Goal: Task Accomplishment & Management: Manage account settings

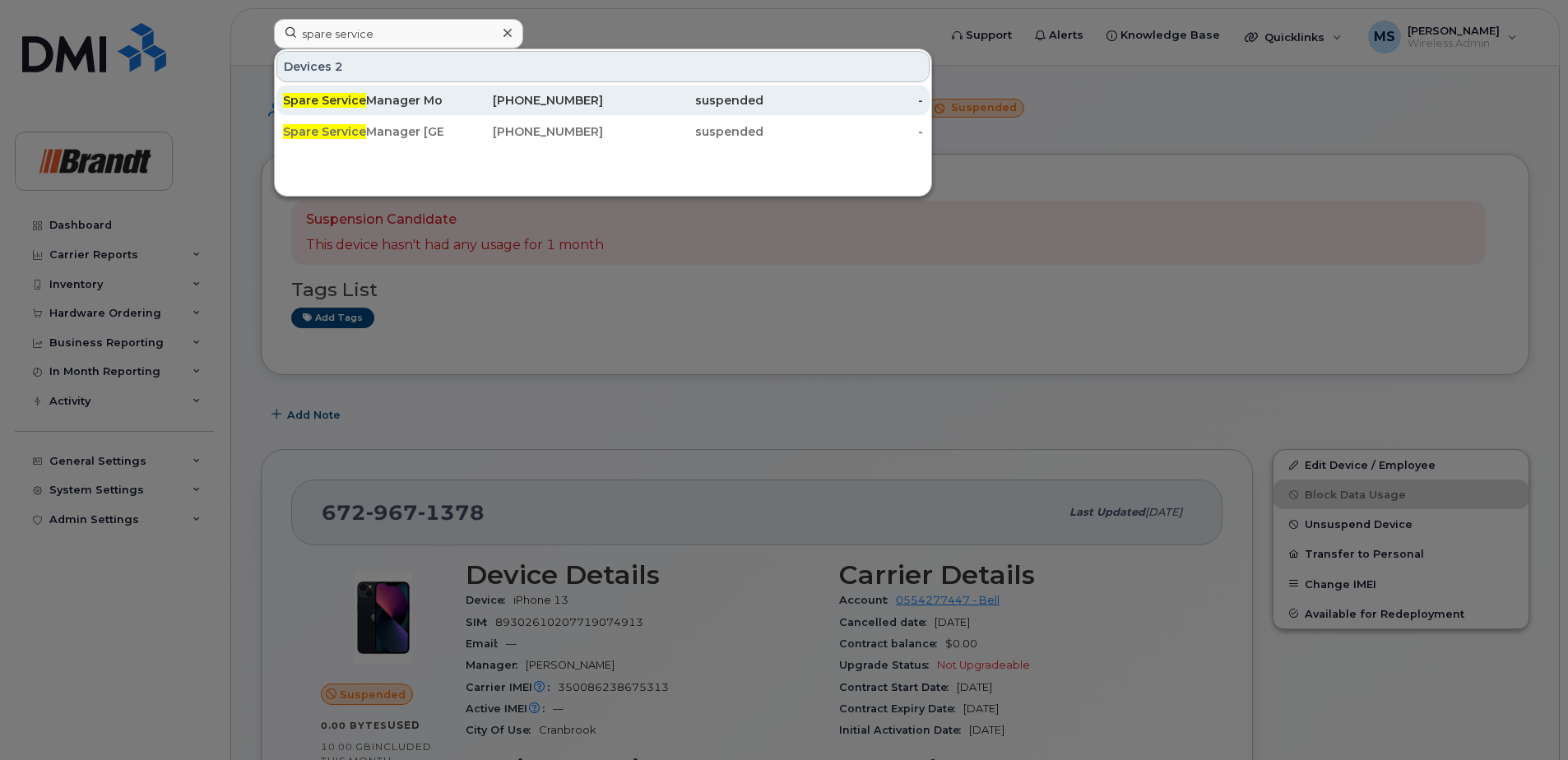
type input "spare service"
click at [437, 103] on div "Spare Service Manager Mont-laurier" at bounding box center [363, 100] width 161 height 17
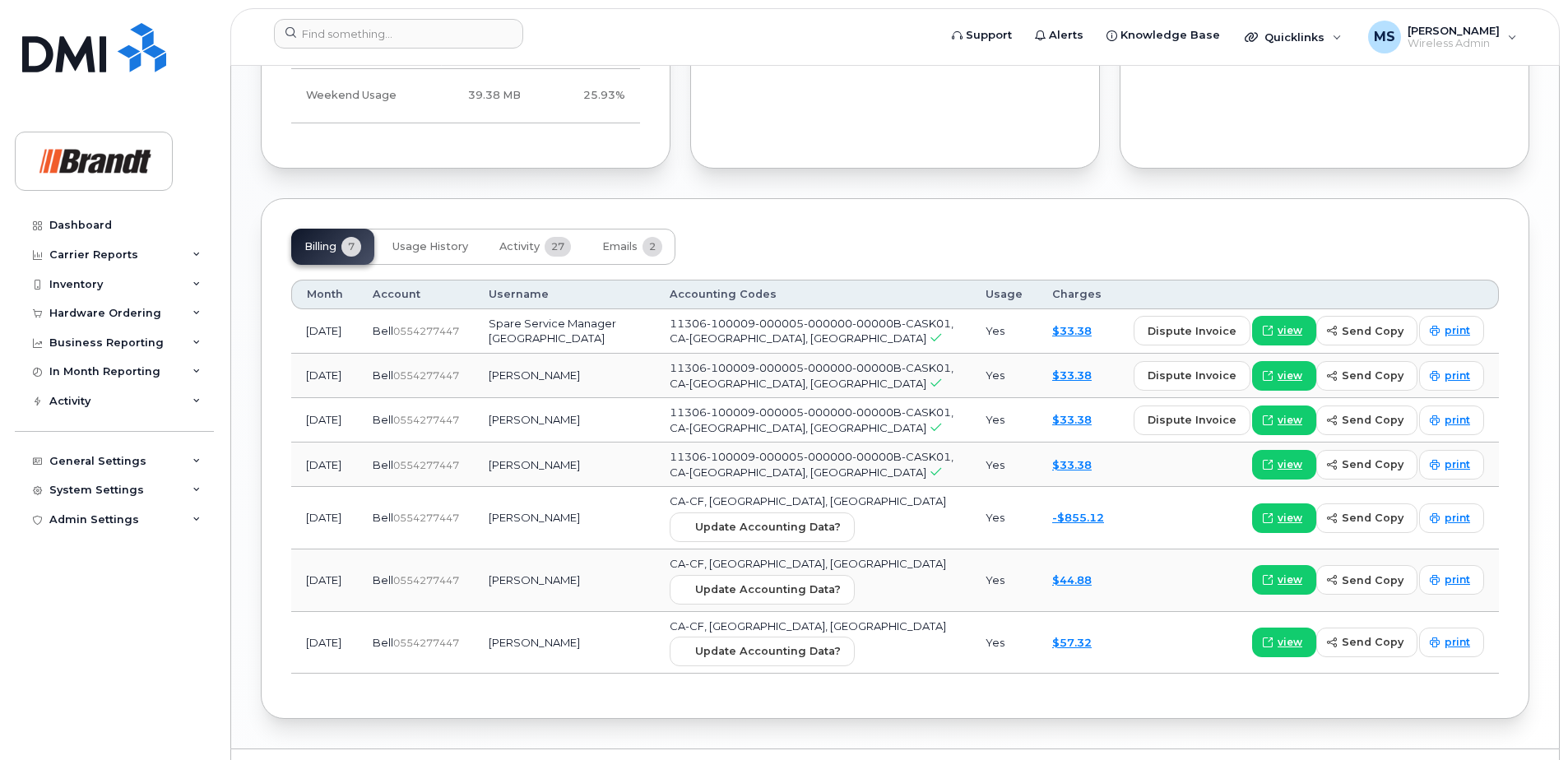
scroll to position [1254, 0]
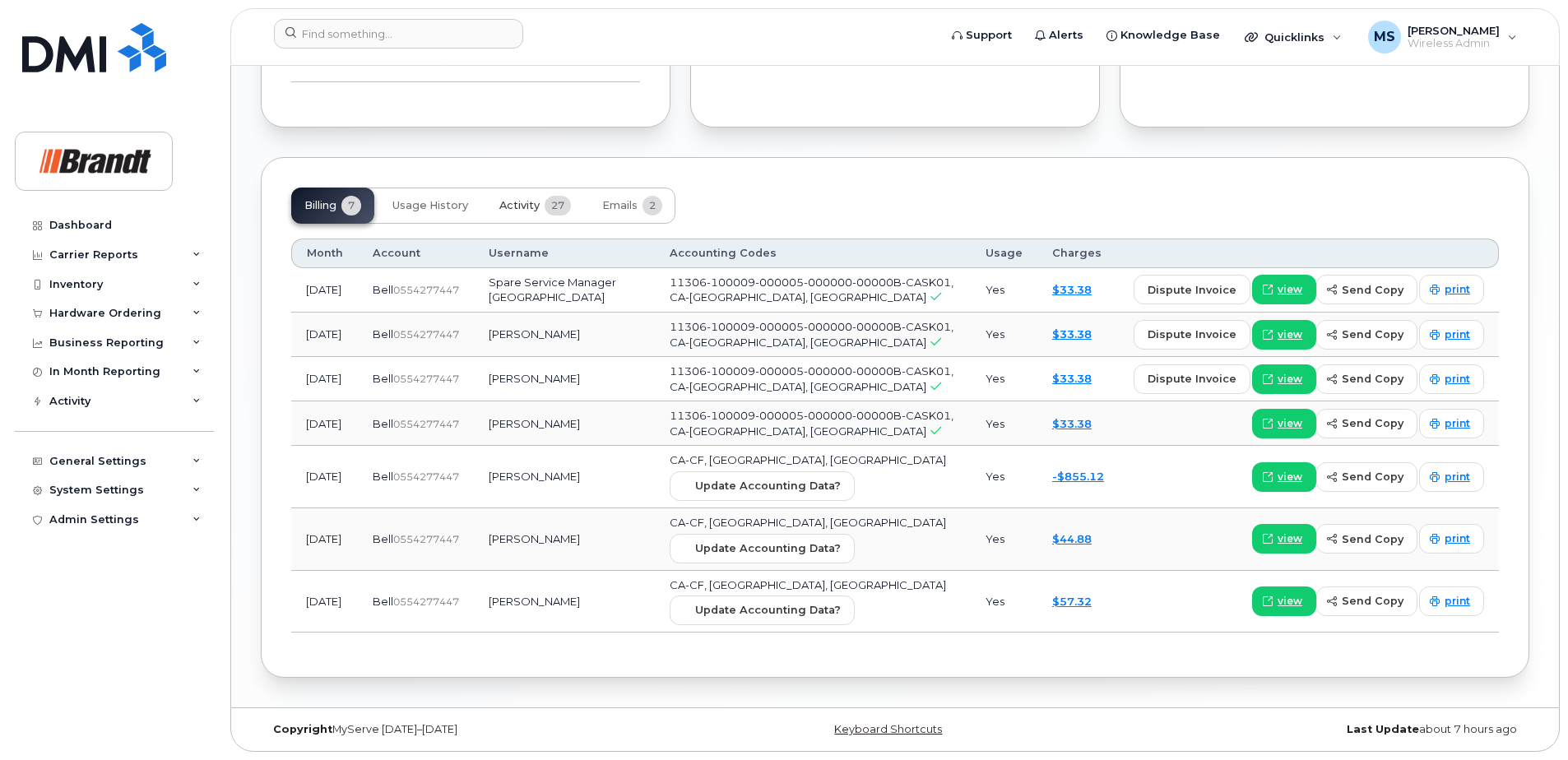
click at [528, 206] on span "Activity" at bounding box center [519, 205] width 40 height 13
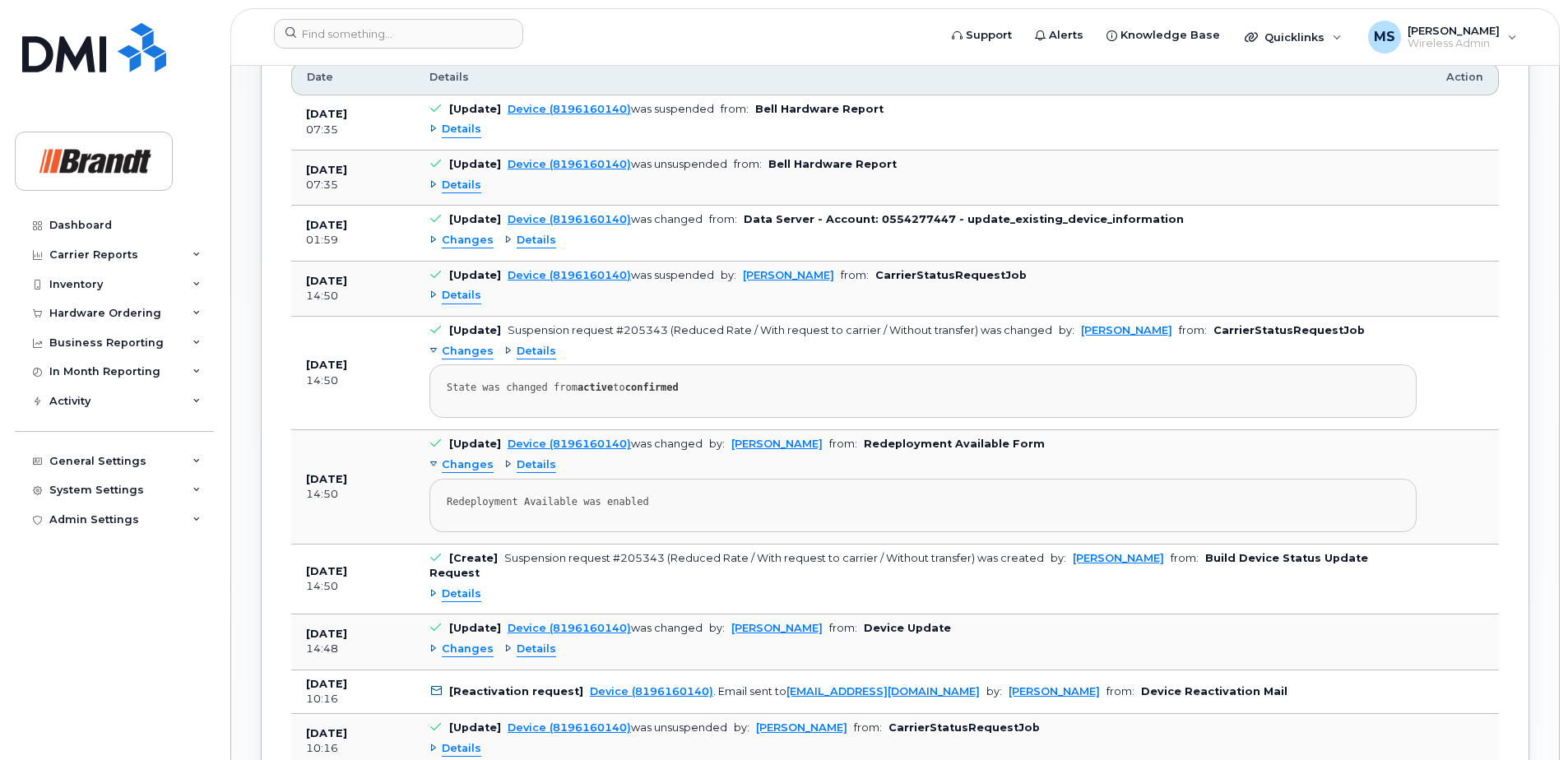
scroll to position [1336, 0]
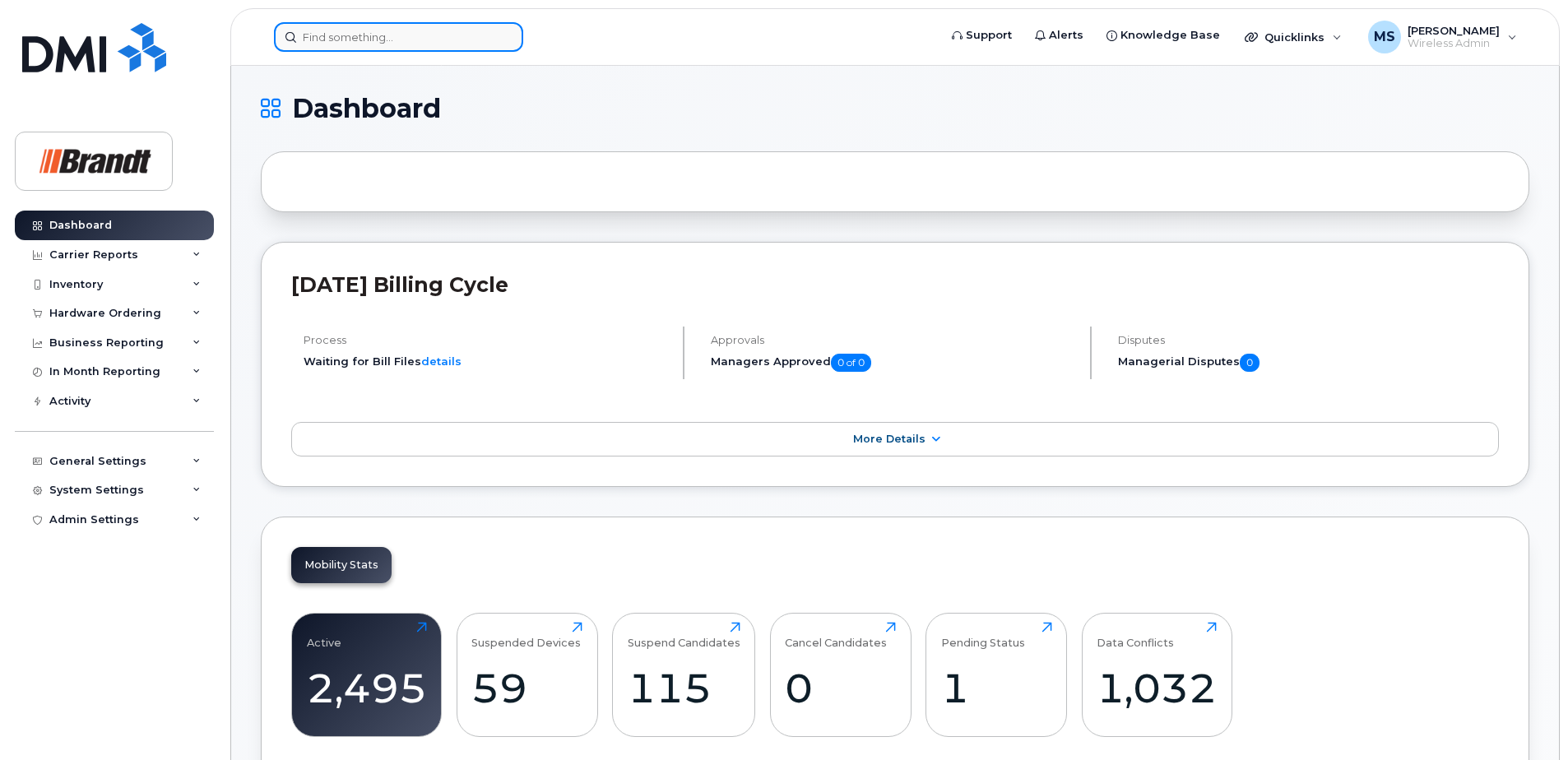
click at [361, 35] on input at bounding box center [398, 36] width 249 height 29
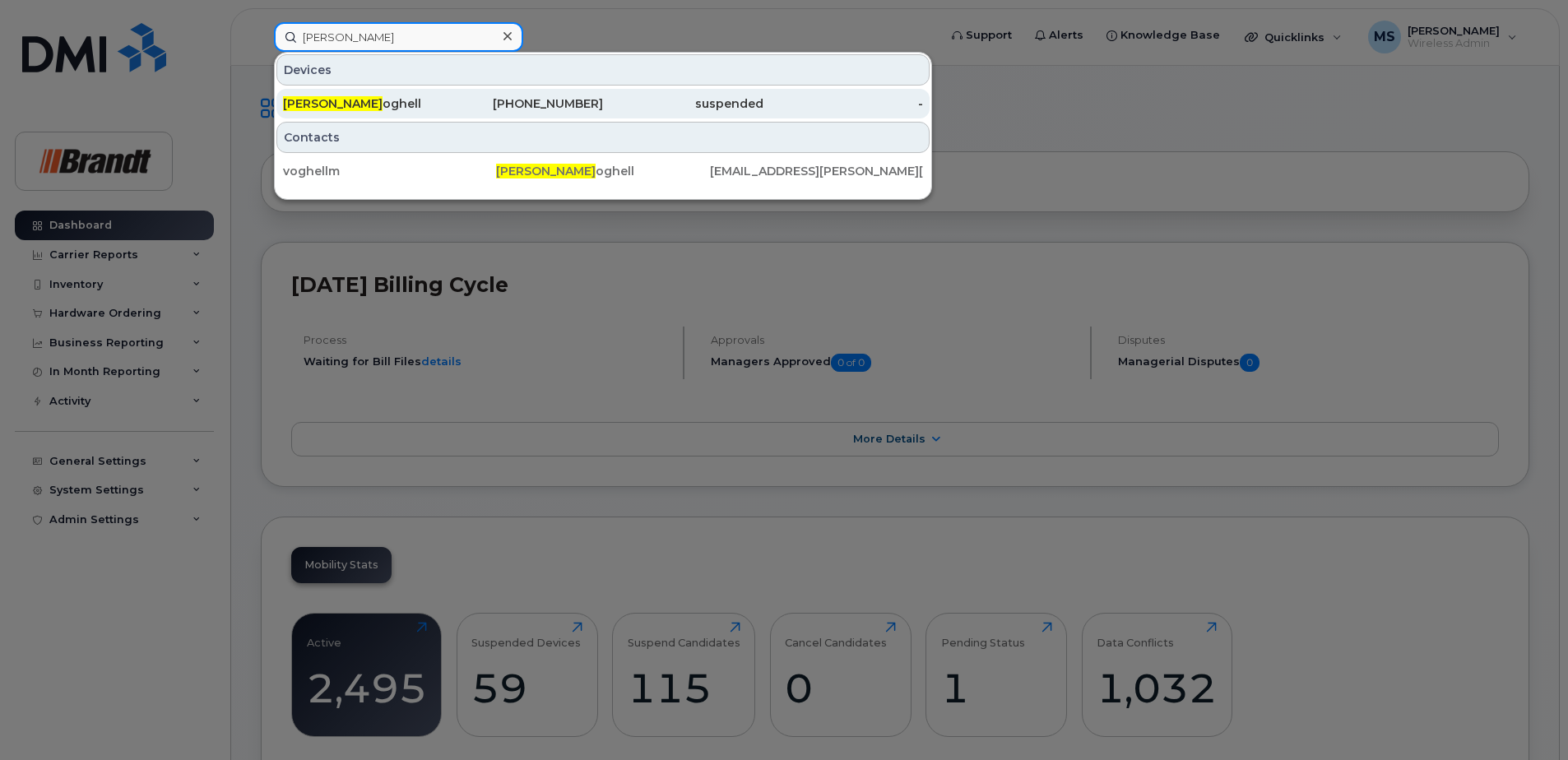
type input "mark v"
click at [556, 111] on div "250-755-9787" at bounding box center [524, 104] width 161 height 17
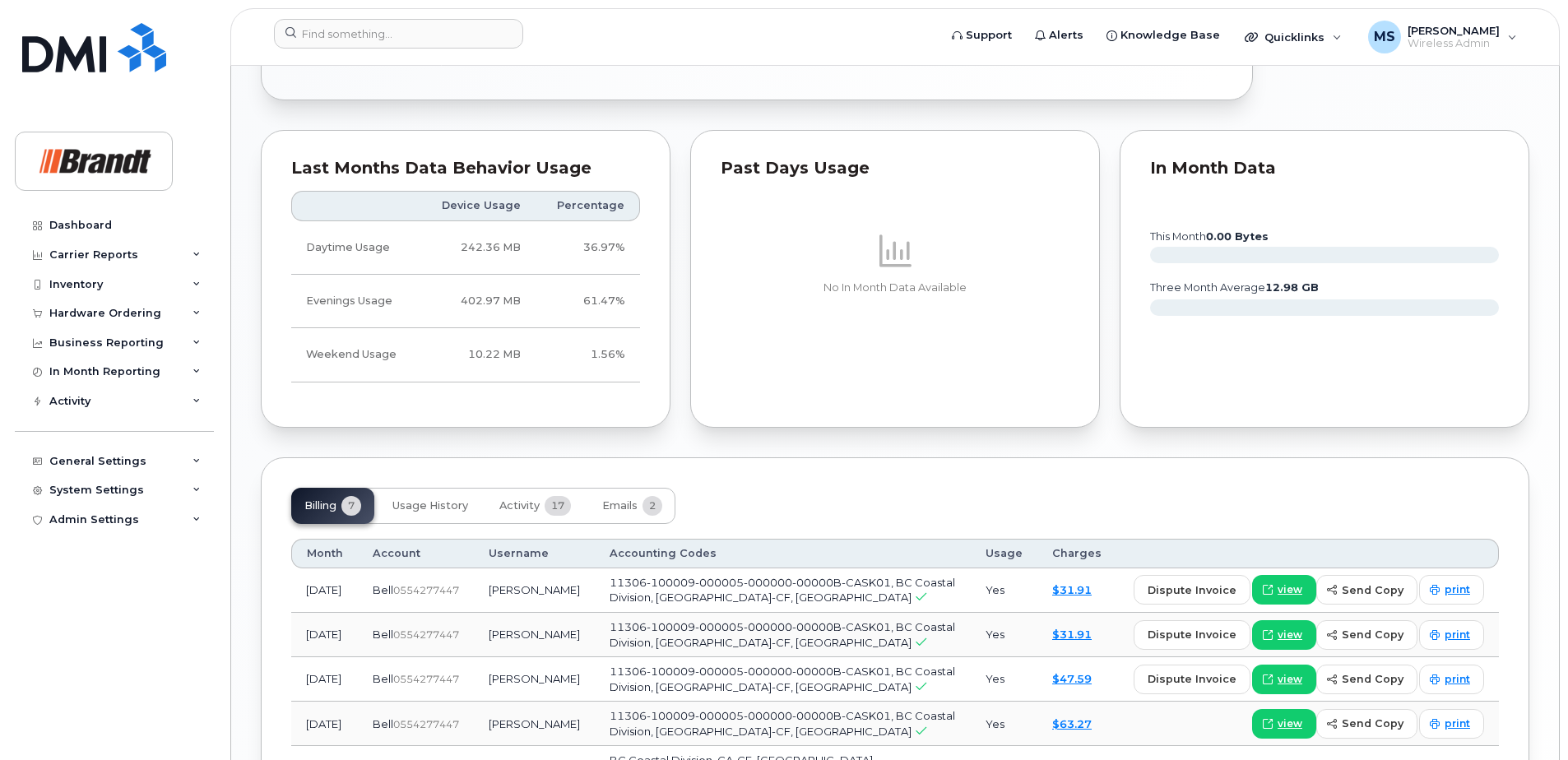
scroll to position [1151, 0]
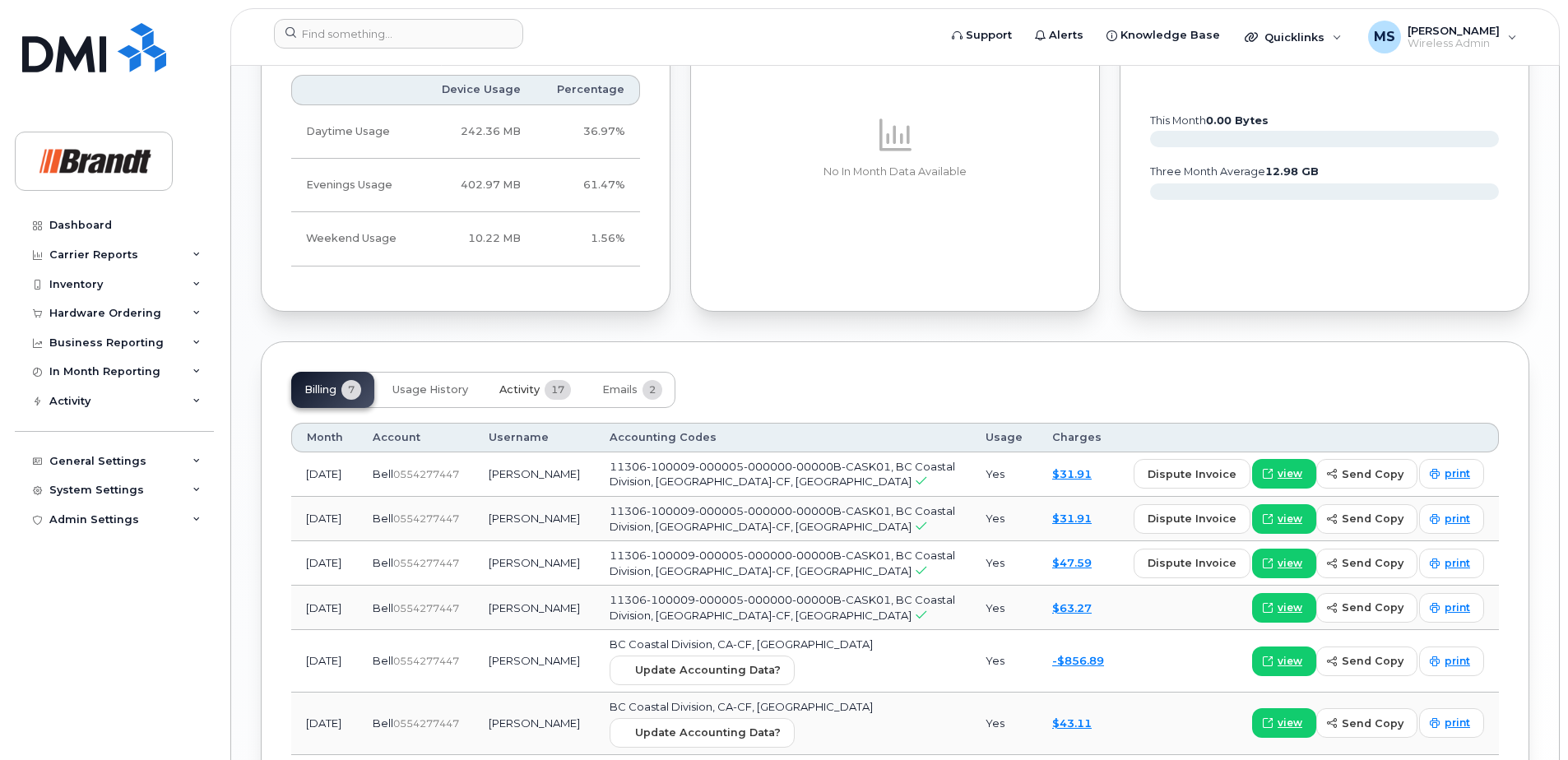
click at [524, 387] on span "Activity" at bounding box center [519, 389] width 40 height 13
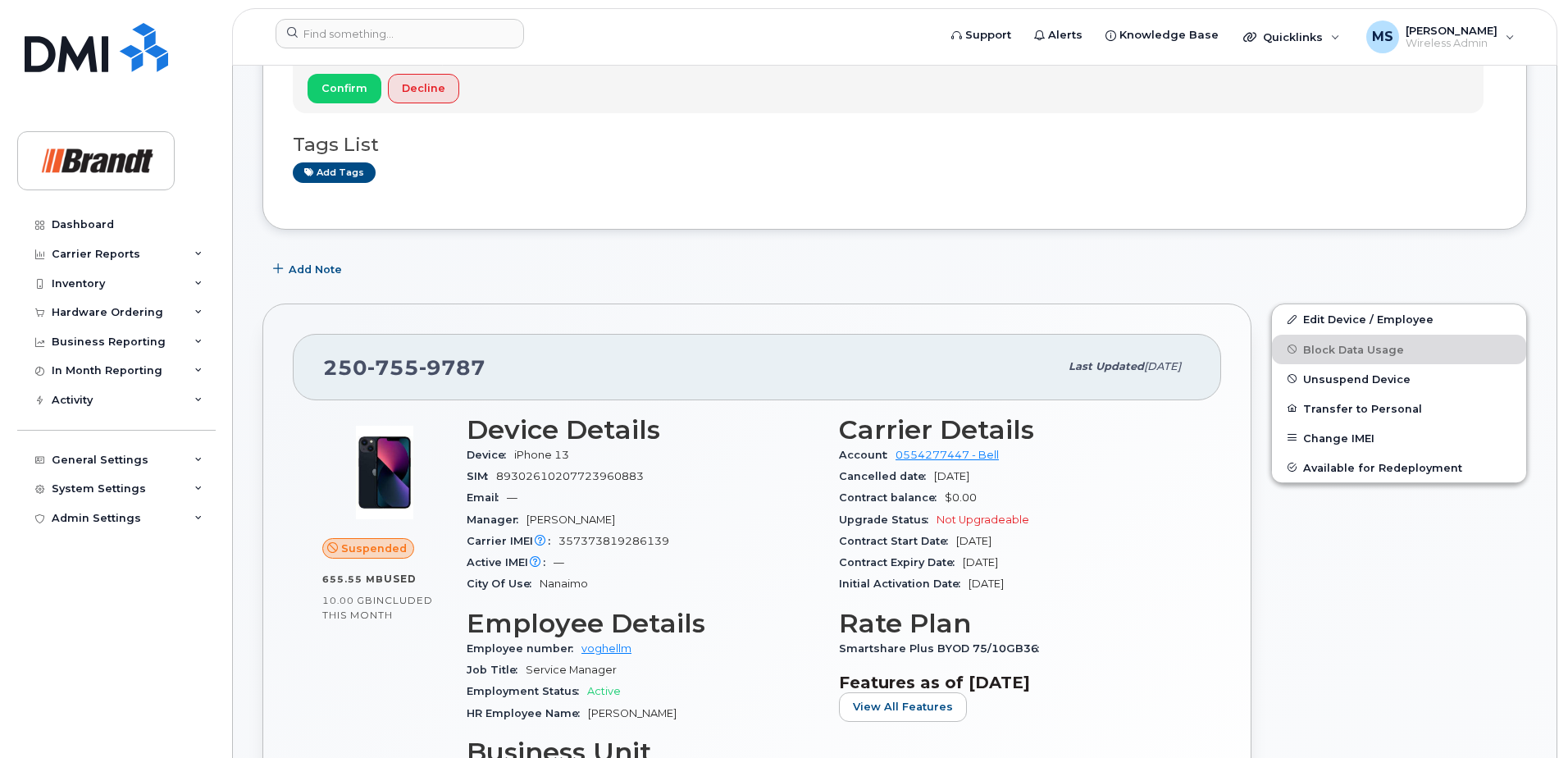
scroll to position [0, 0]
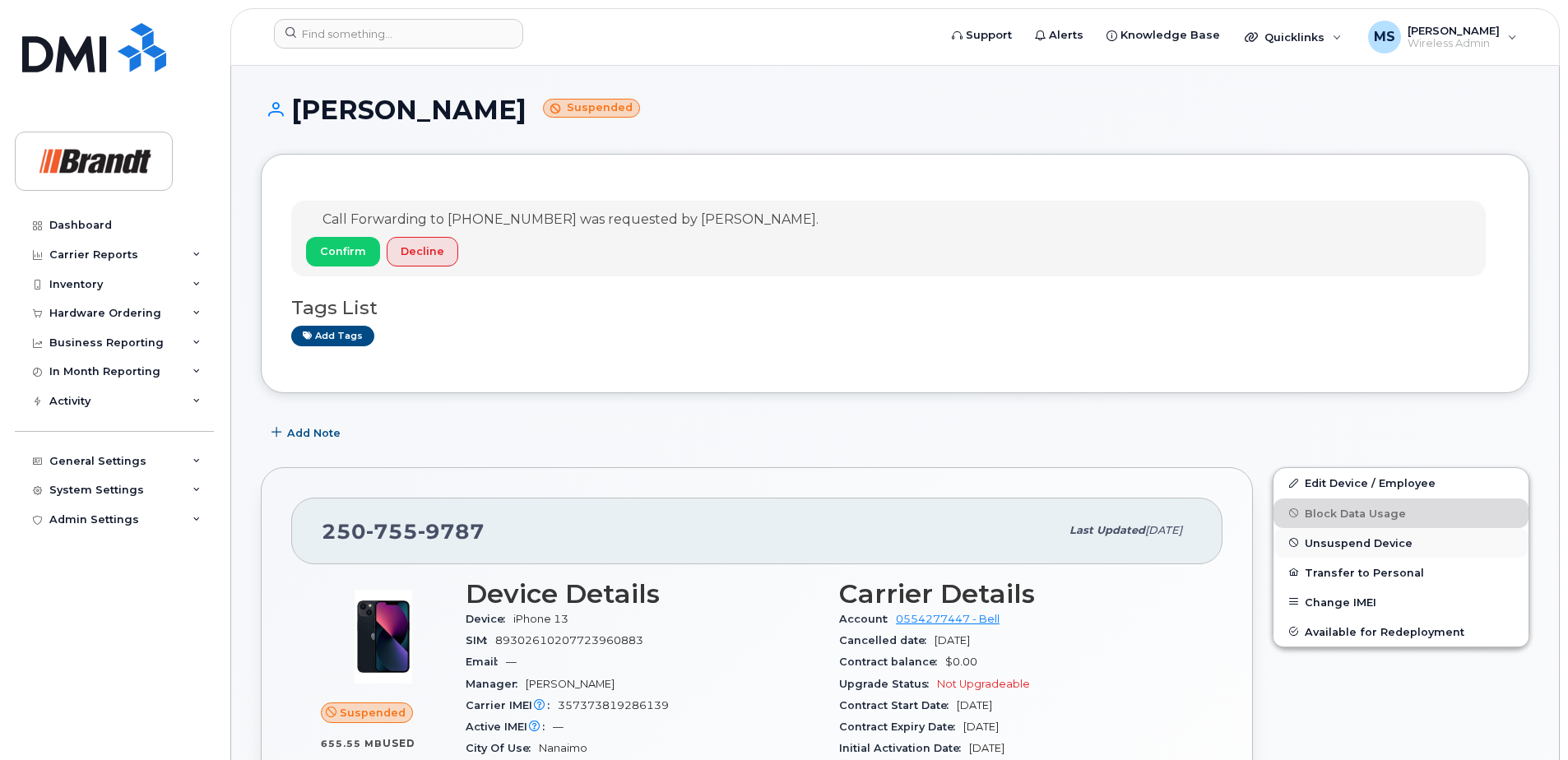
click at [1367, 549] on button "Unsuspend Device" at bounding box center [1400, 542] width 255 height 29
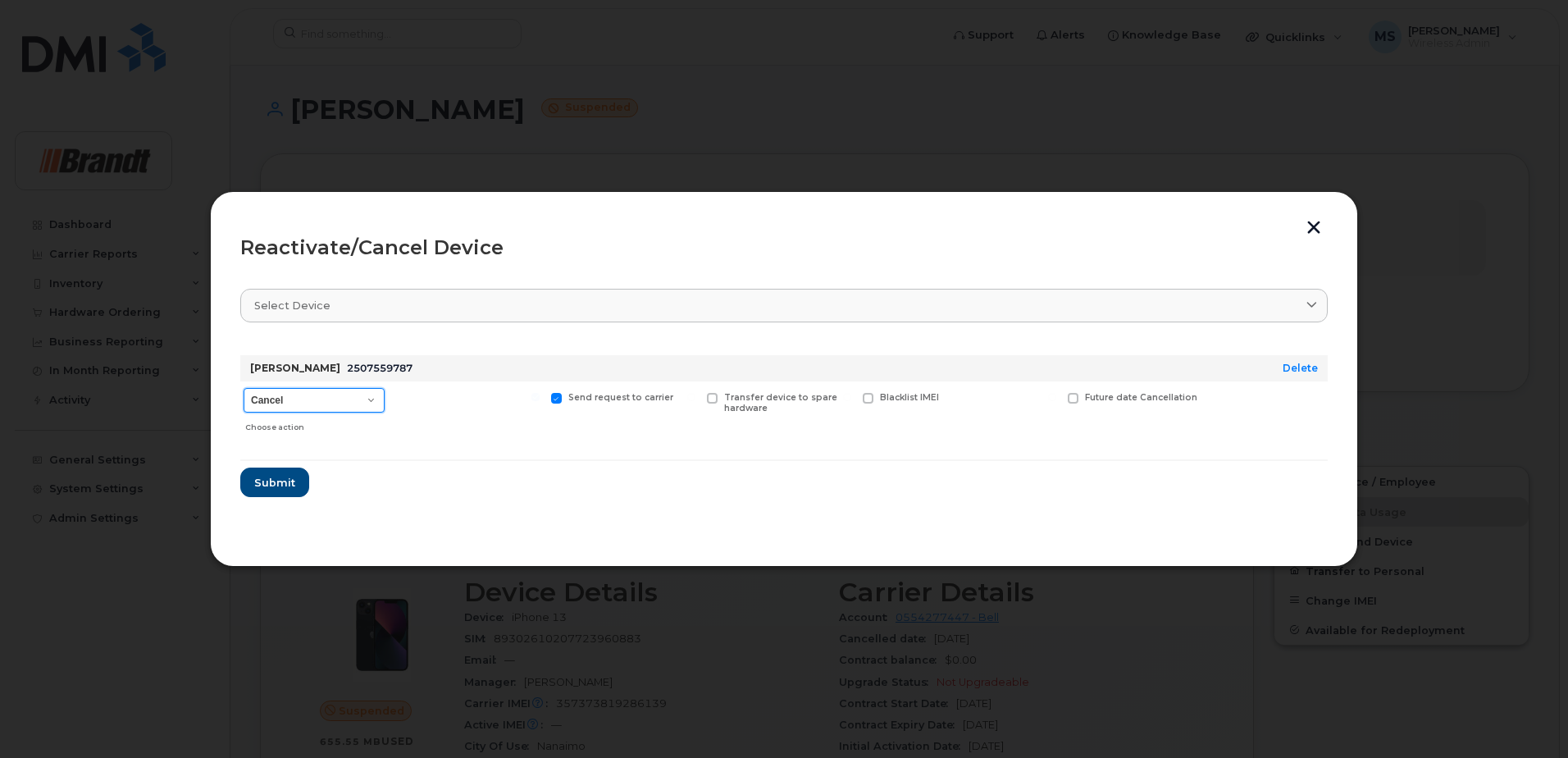
click at [333, 410] on select "Cancel Suspend - Extend Suspension Reactivate" at bounding box center [313, 400] width 141 height 25
select select "[object Object]"
click at [243, 387] on select "Cancel Suspend - Extend Suspension Reactivate" at bounding box center [313, 400] width 141 height 25
click at [1012, 396] on span "New Username" at bounding box center [1017, 397] width 69 height 11
click at [953, 396] on input "New Username" at bounding box center [949, 396] width 8 height 8
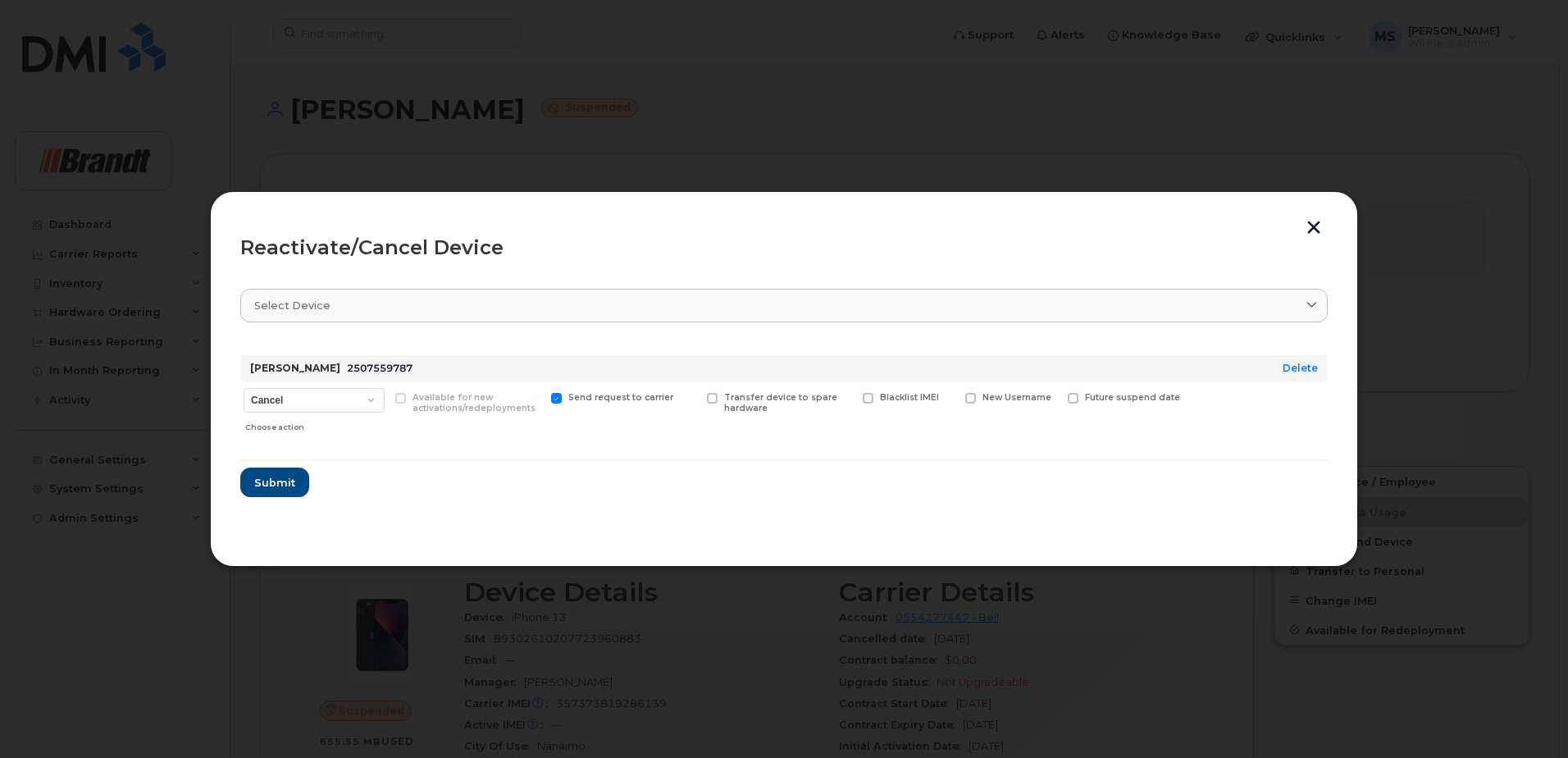
checkbox input "true"
click at [1001, 423] on input "text" at bounding box center [1011, 423] width 92 height 29
type input "Spare Service Manager [GEOGRAPHIC_DATA]"
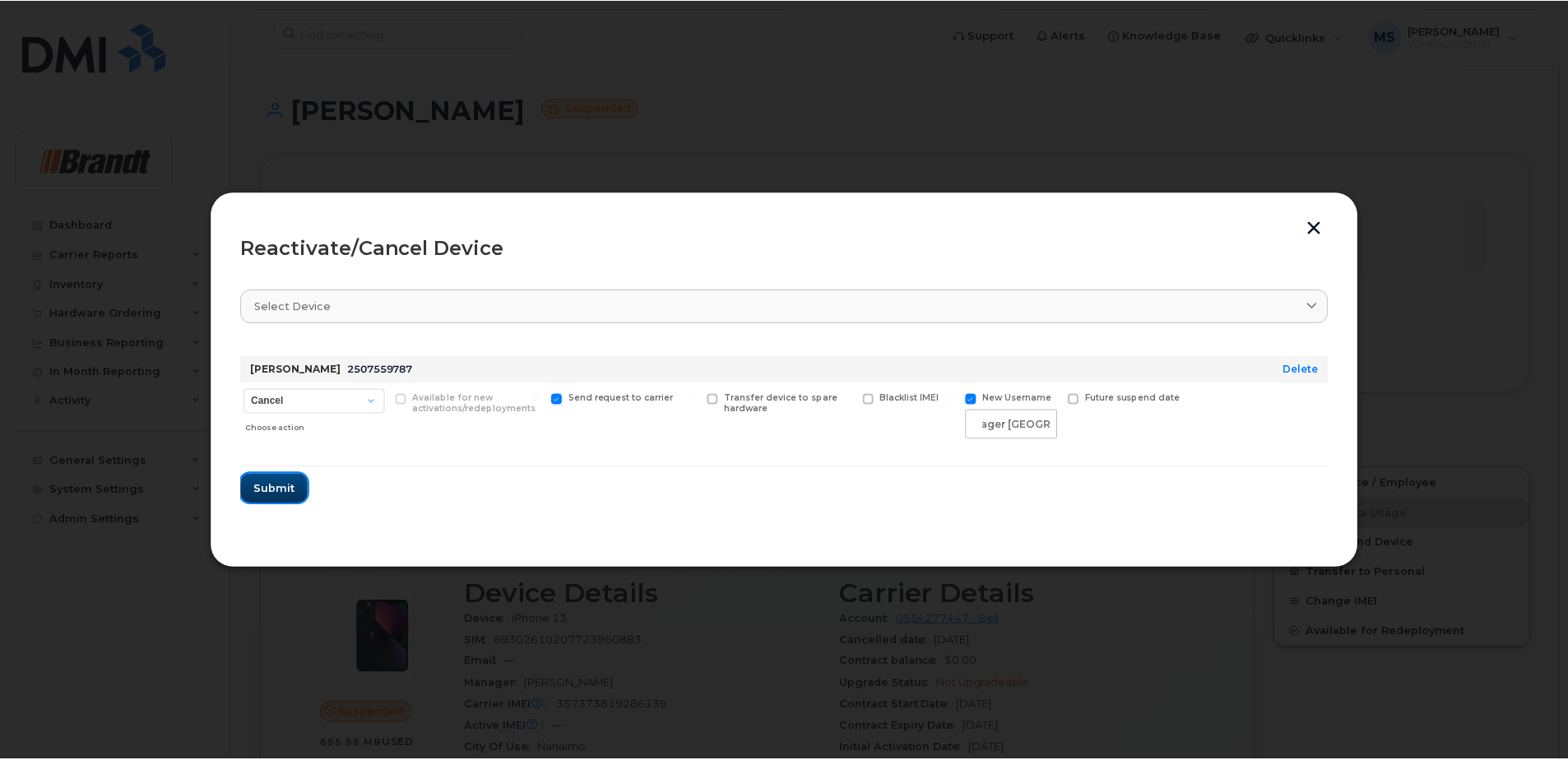
scroll to position [0, 0]
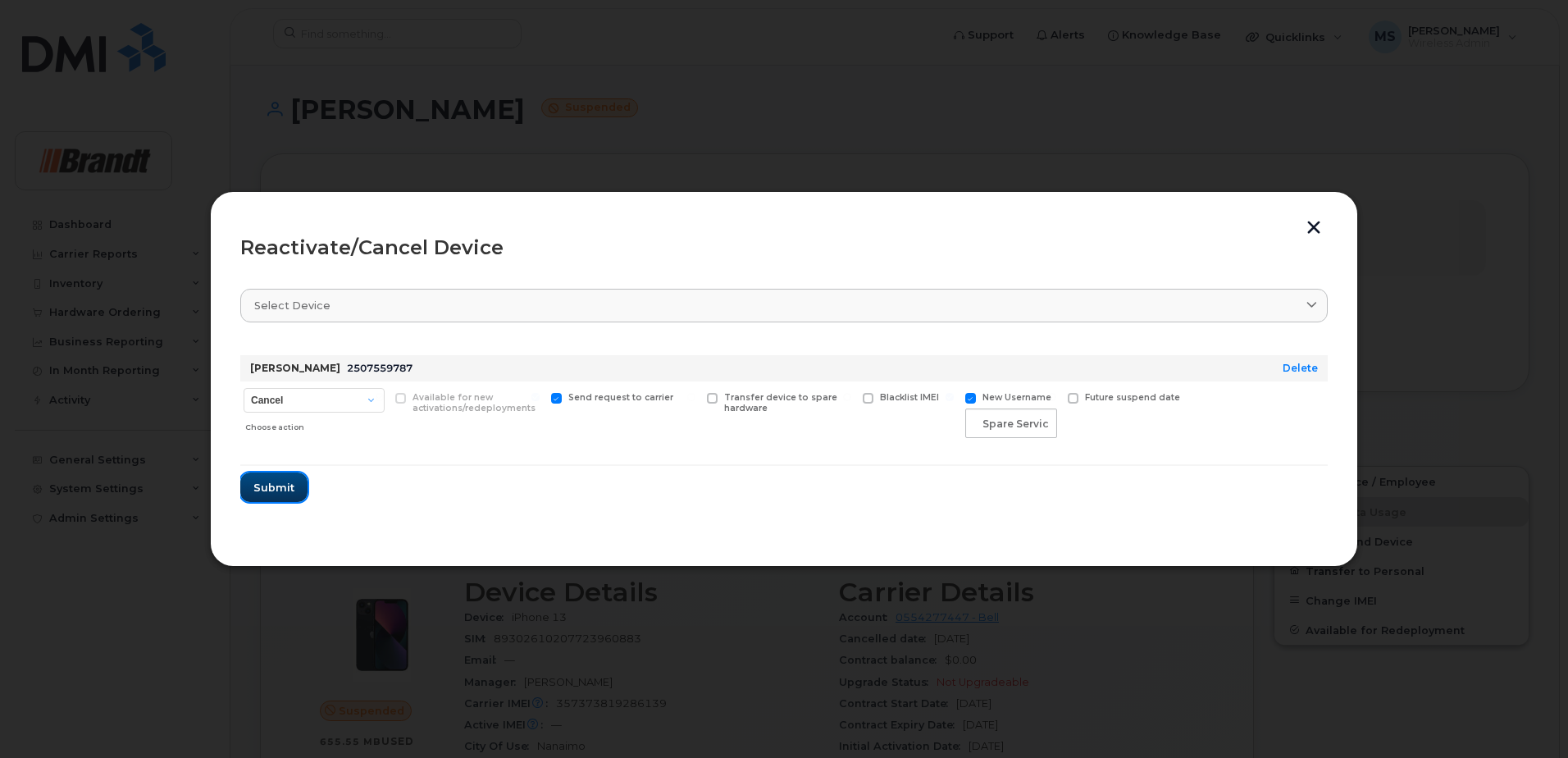
click at [287, 489] on span "Submit" at bounding box center [273, 487] width 41 height 16
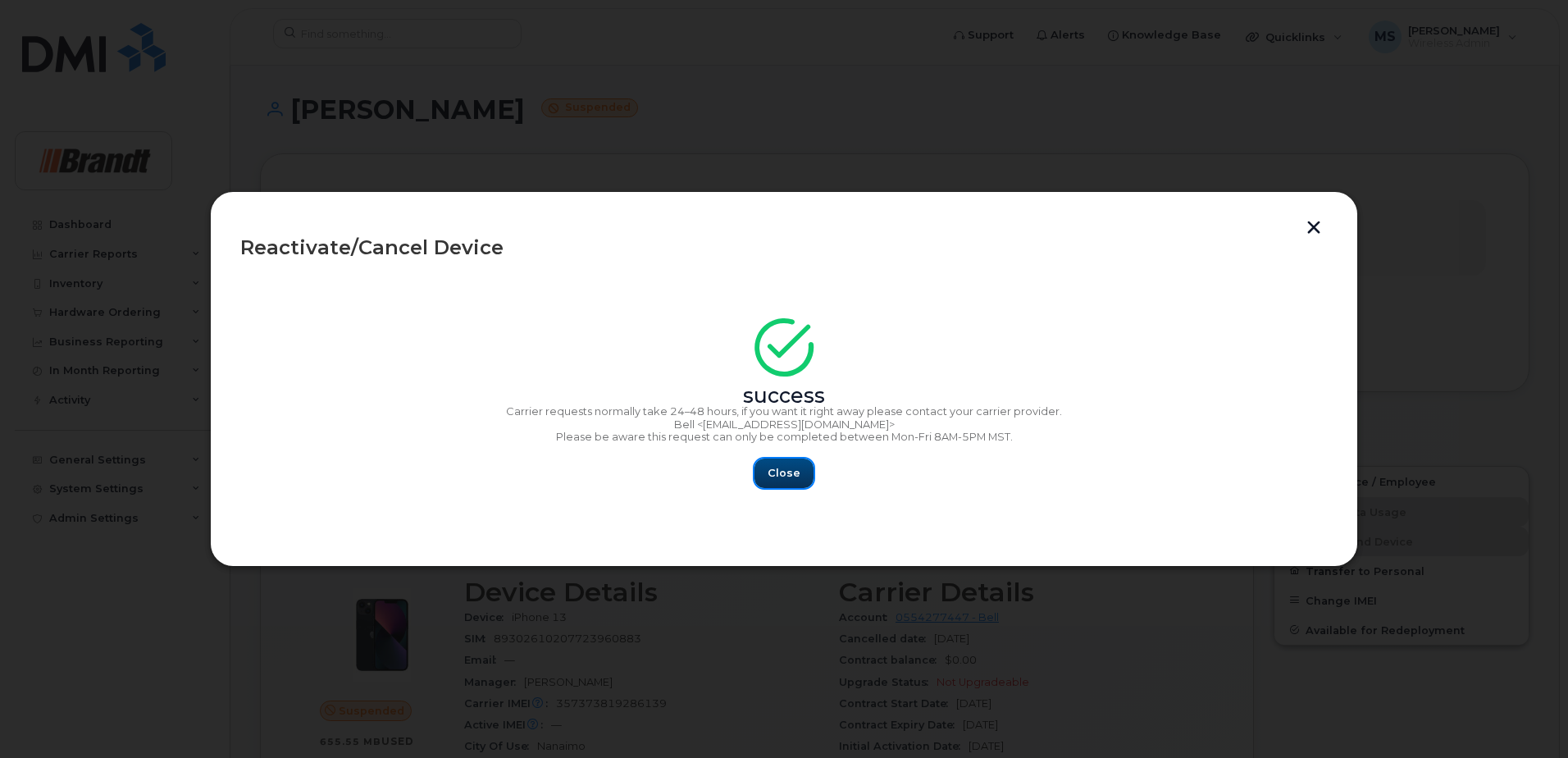
click at [789, 473] on span "Close" at bounding box center [784, 473] width 33 height 16
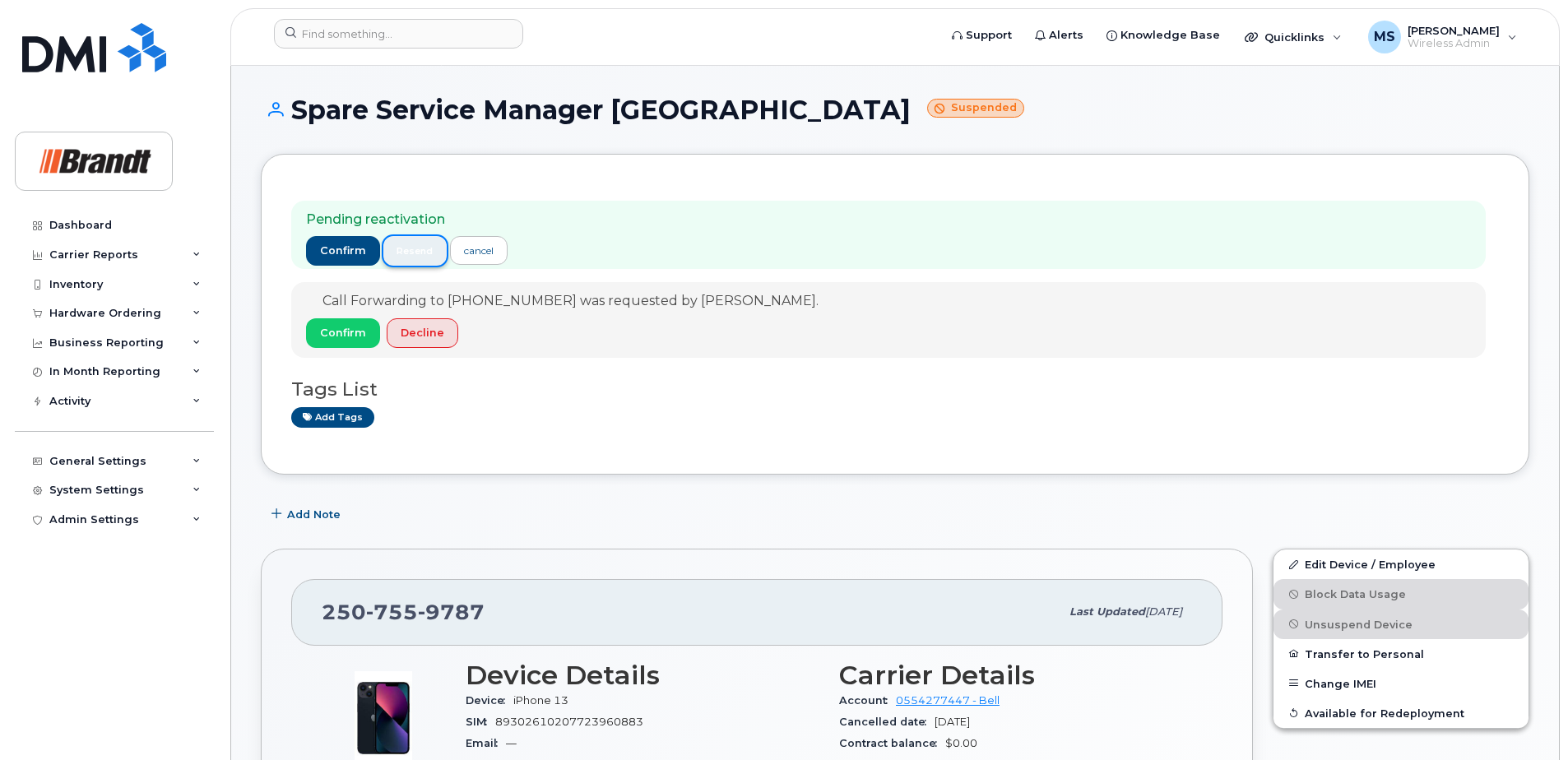
click at [414, 255] on span "resend" at bounding box center [414, 250] width 36 height 13
